Goal: Book appointment/travel/reservation

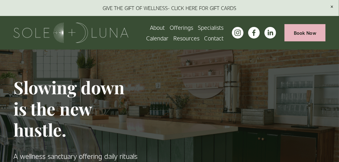
click at [0, 0] on span "Retail" at bounding box center [0, 0] width 0 height 0
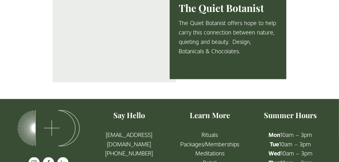
scroll to position [1047, 0]
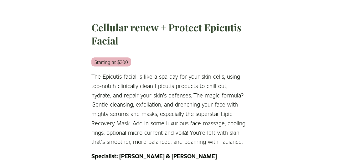
scroll to position [1316, 0]
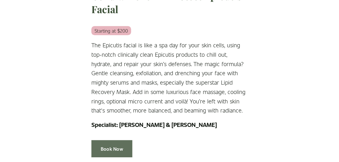
click at [115, 140] on link "Book Now" at bounding box center [112, 148] width 41 height 17
